Goal: Transaction & Acquisition: Download file/media

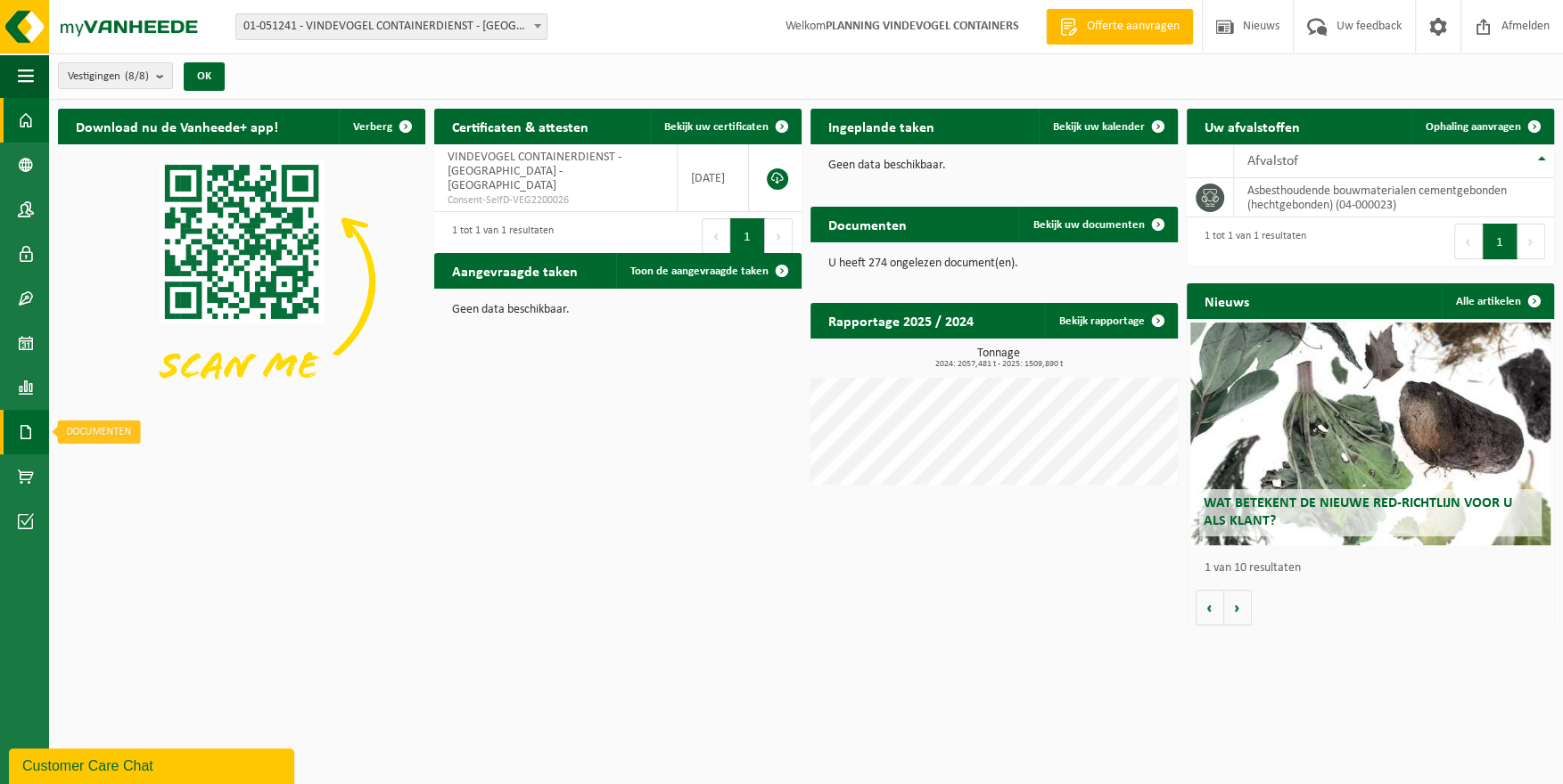
click at [32, 427] on span at bounding box center [26, 432] width 16 height 45
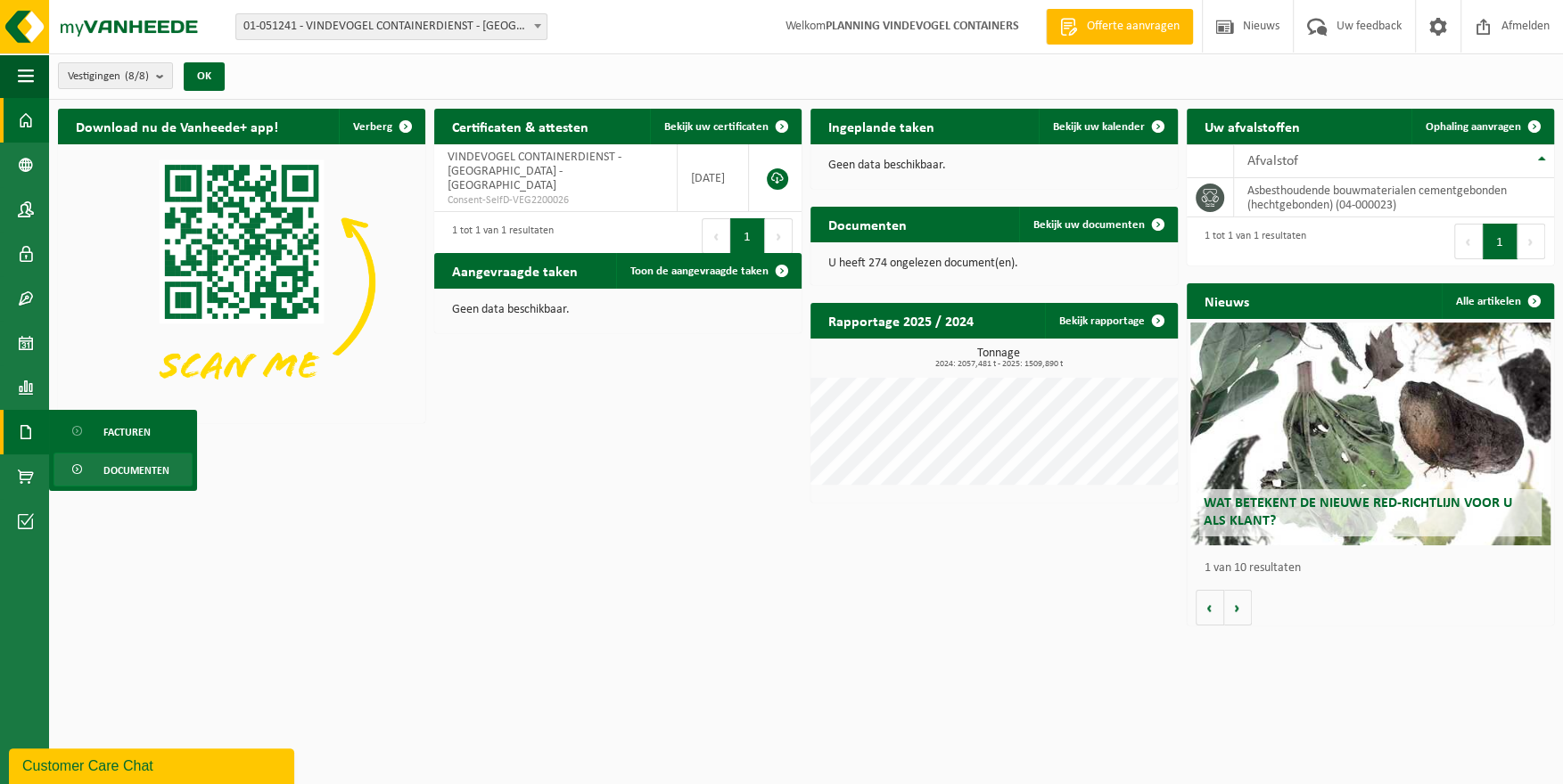
click at [127, 480] on span "Documenten" at bounding box center [136, 471] width 66 height 34
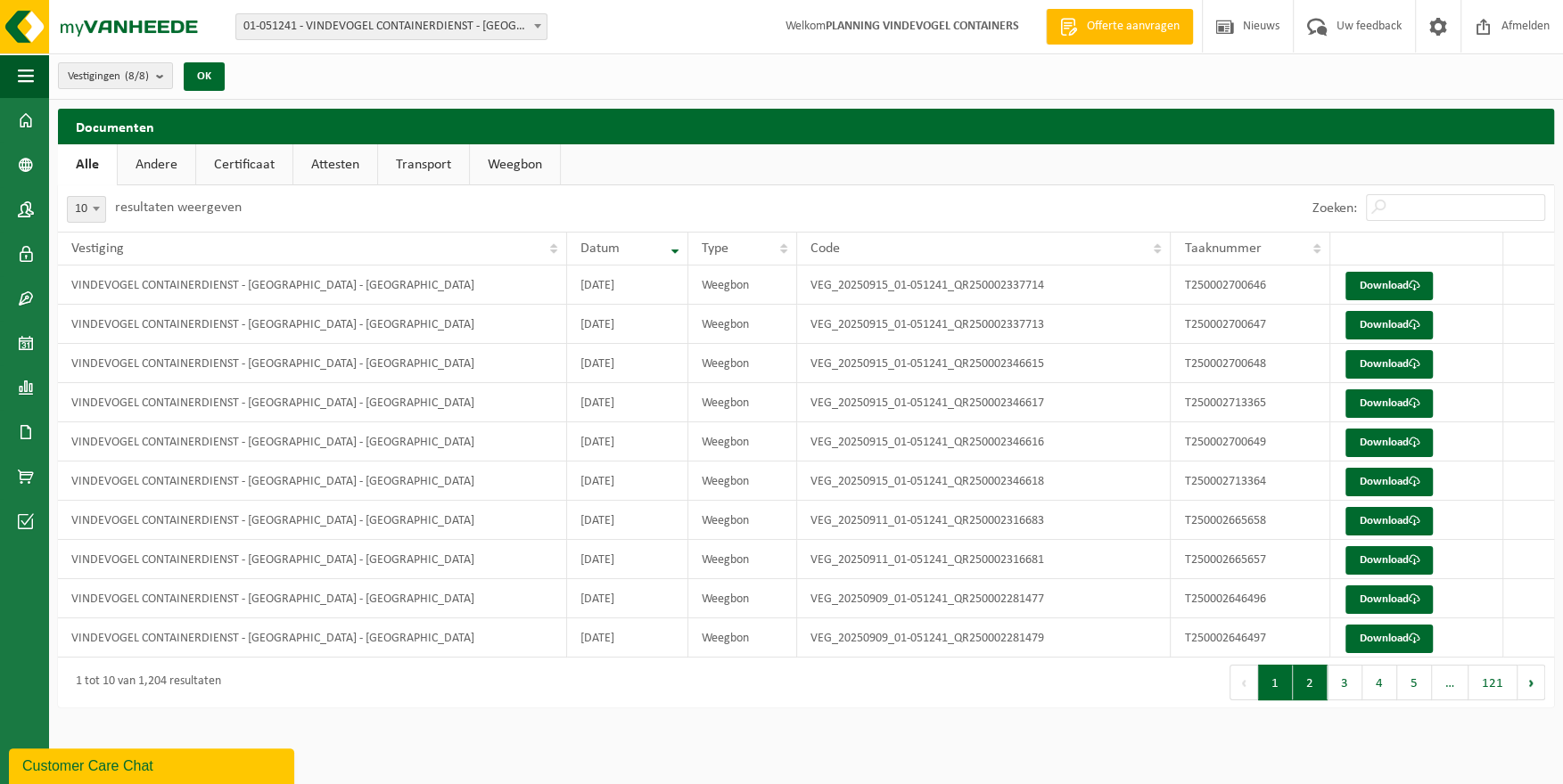
click at [1309, 692] on button "2" at bounding box center [1310, 683] width 35 height 36
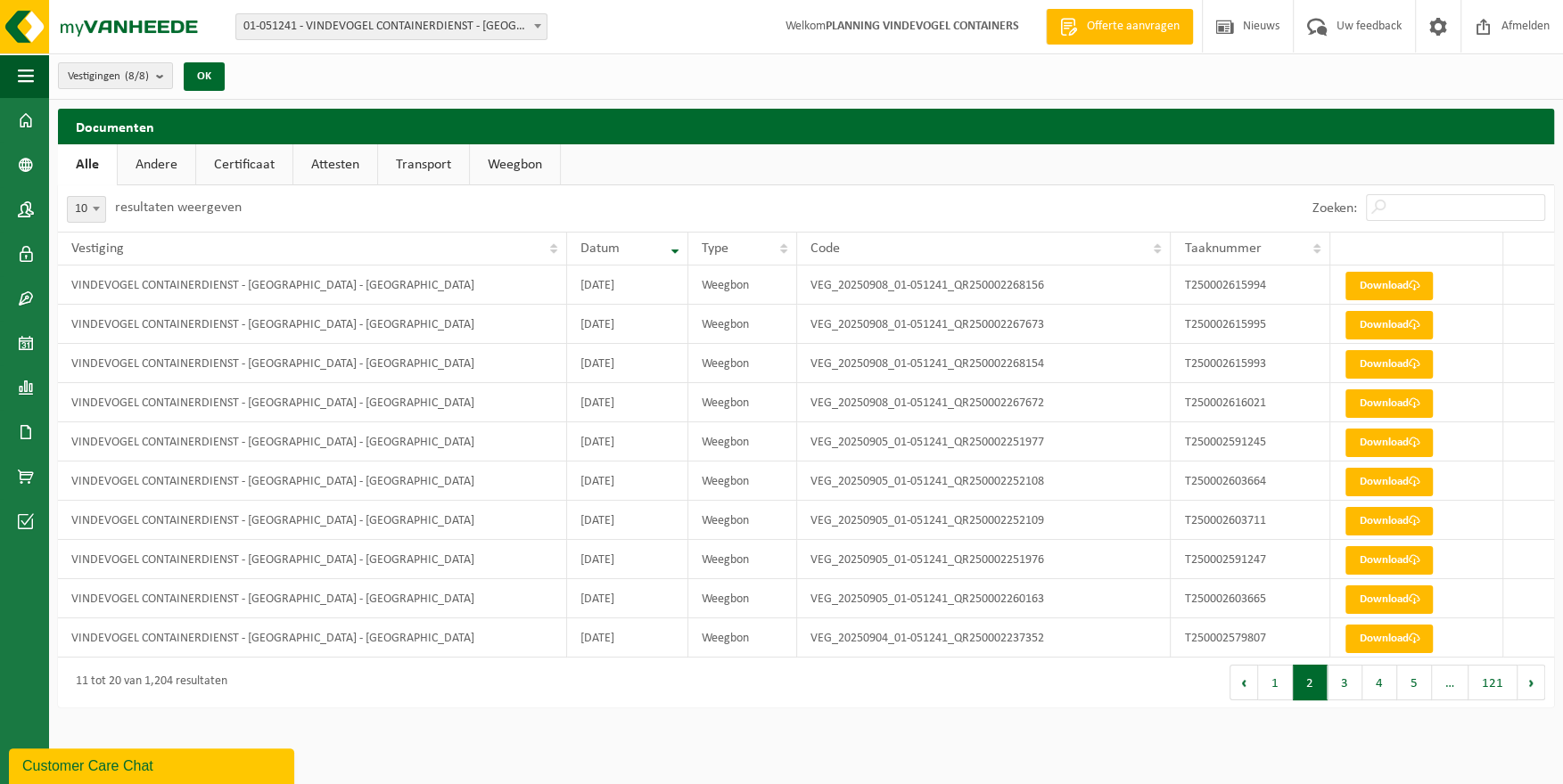
click at [1271, 696] on button "1" at bounding box center [1275, 683] width 35 height 36
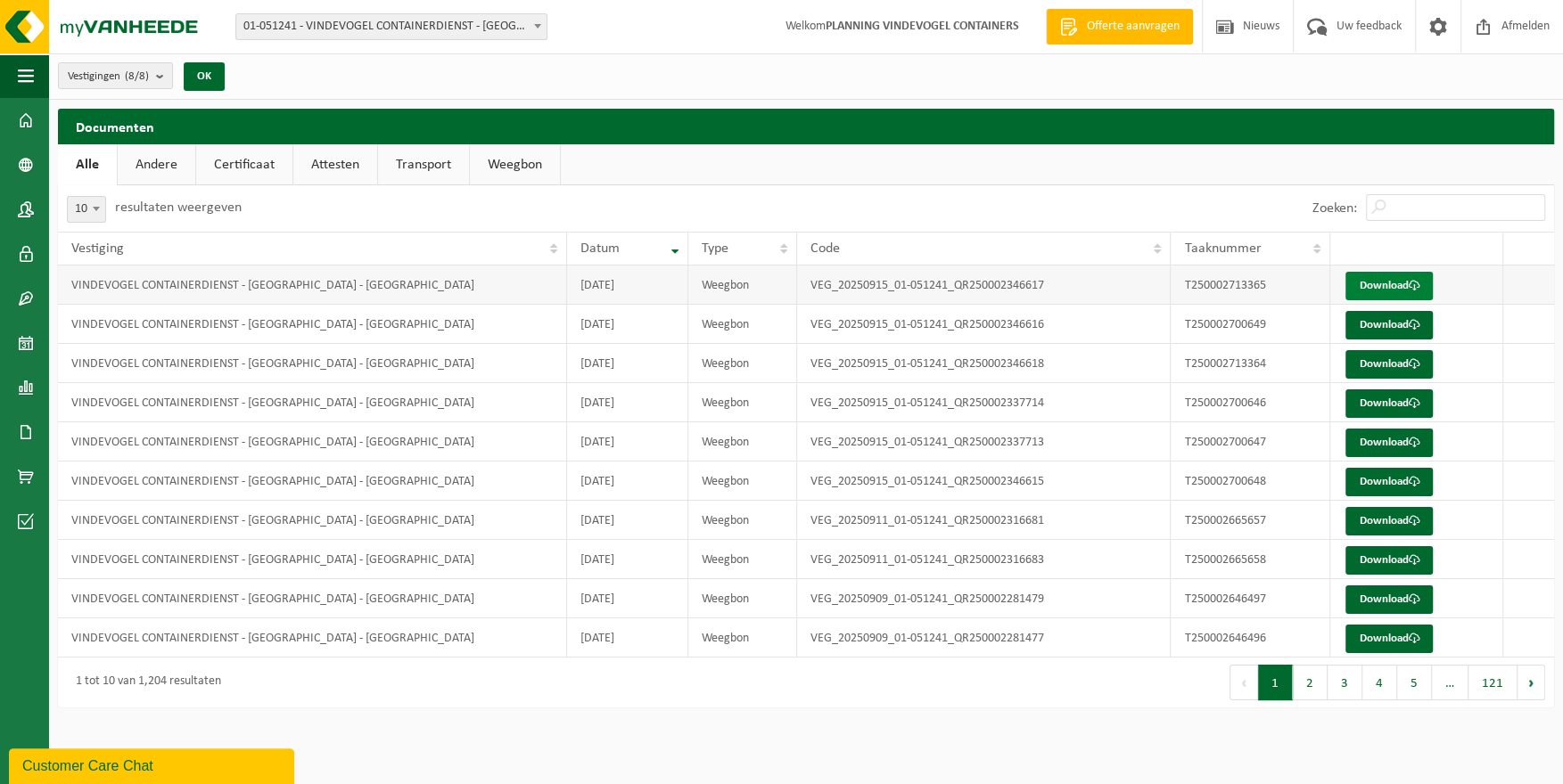
click at [1372, 280] on link "Download" at bounding box center [1388, 286] width 87 height 29
click at [1414, 319] on link "Download" at bounding box center [1388, 326] width 87 height 29
click at [1369, 364] on link "Download" at bounding box center [1388, 364] width 87 height 29
click at [1379, 411] on link "Download" at bounding box center [1388, 404] width 87 height 29
click at [1373, 439] on link "Download" at bounding box center [1388, 443] width 87 height 29
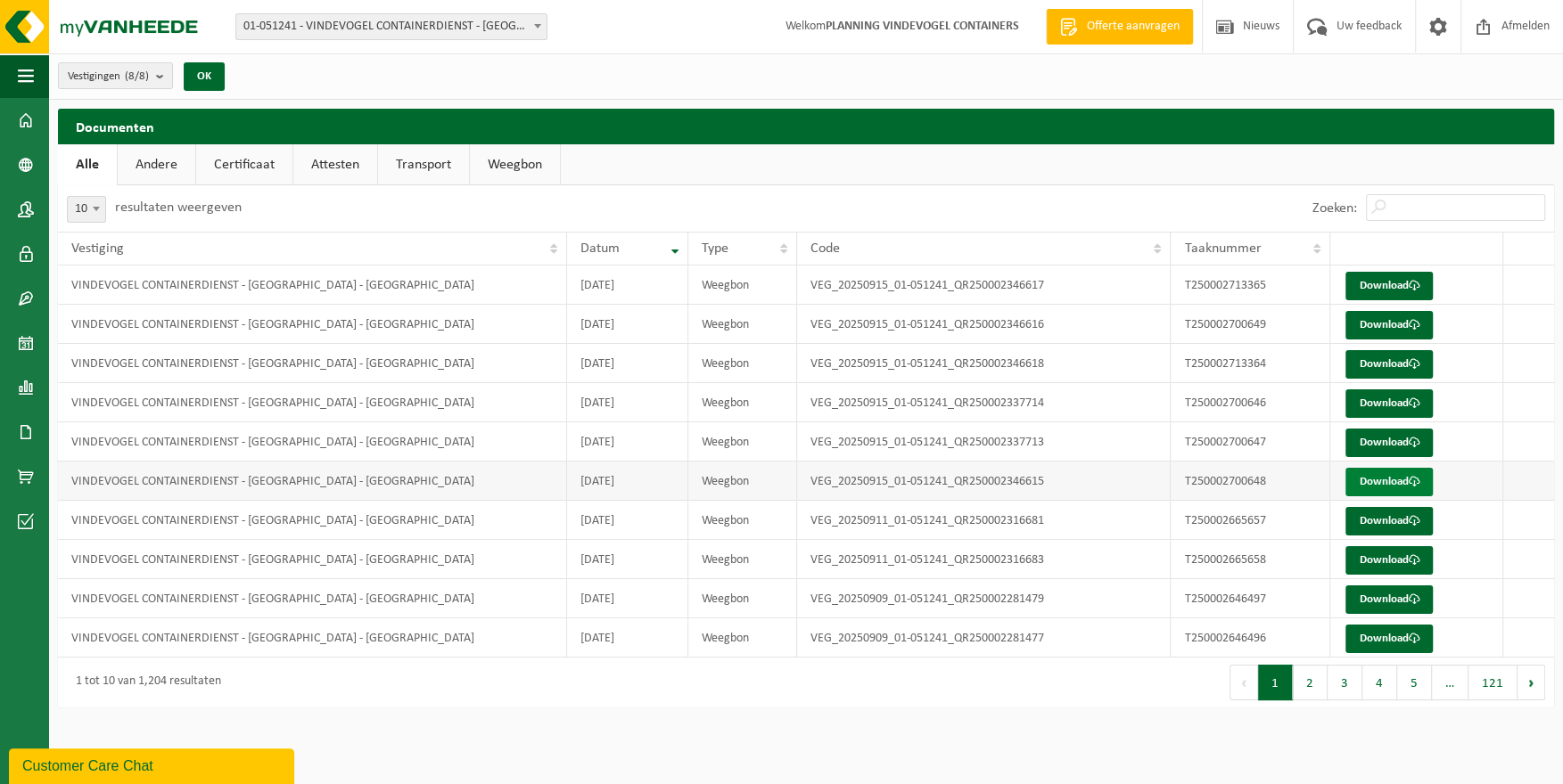
click at [1375, 483] on link "Download" at bounding box center [1388, 483] width 87 height 29
click at [1378, 521] on link "Download" at bounding box center [1388, 521] width 87 height 29
click at [1378, 556] on link "Download" at bounding box center [1388, 561] width 87 height 29
click at [1390, 606] on link "Download" at bounding box center [1388, 600] width 87 height 29
click at [1384, 641] on link "Download" at bounding box center [1388, 640] width 87 height 29
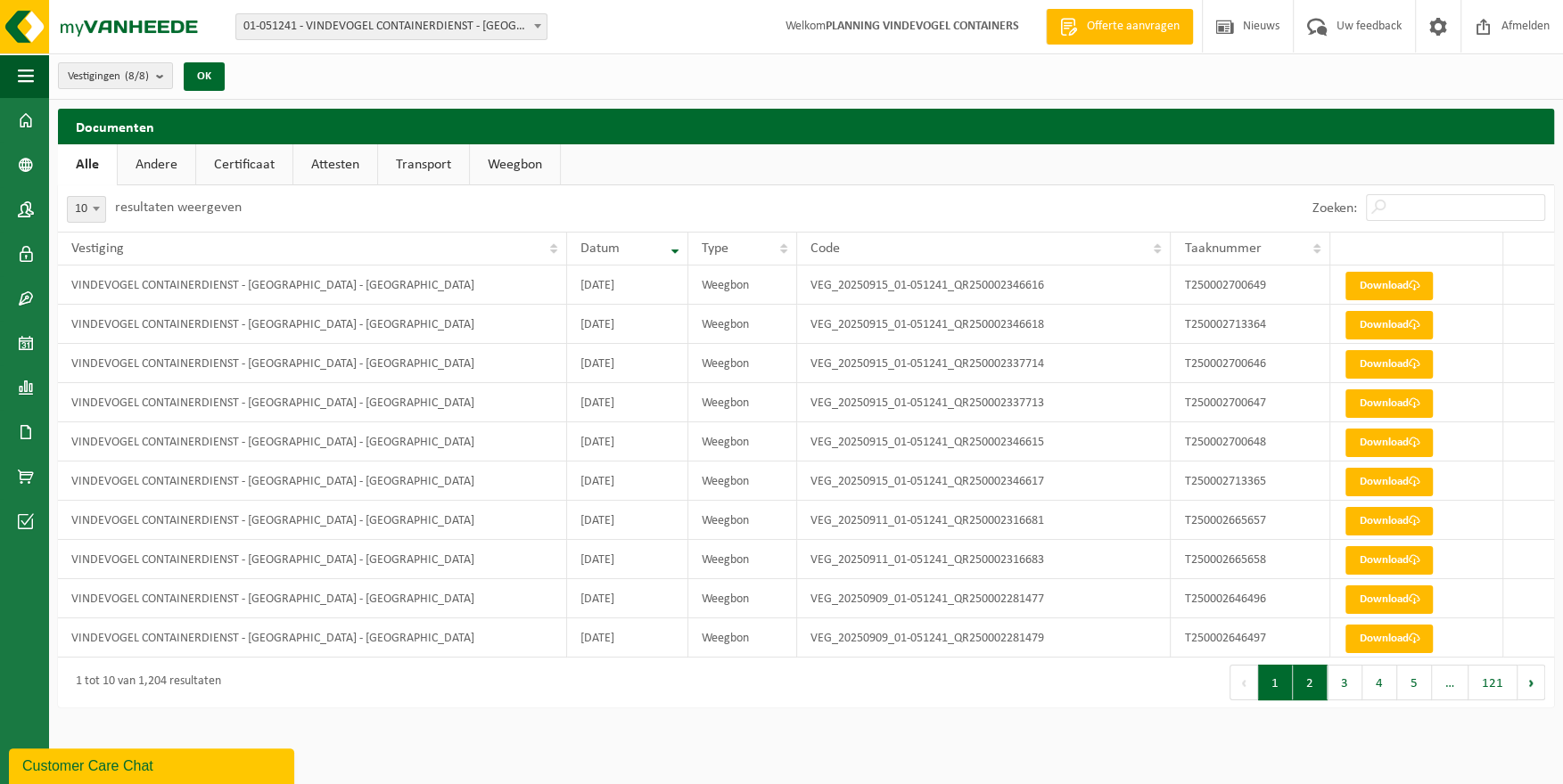
click at [1316, 691] on button "2" at bounding box center [1310, 683] width 35 height 36
click at [889, 437] on td "VEG_20250905_01-051241_QR250002260163" at bounding box center [983, 442] width 374 height 39
